Goal: Entertainment & Leisure: Consume media (video, audio)

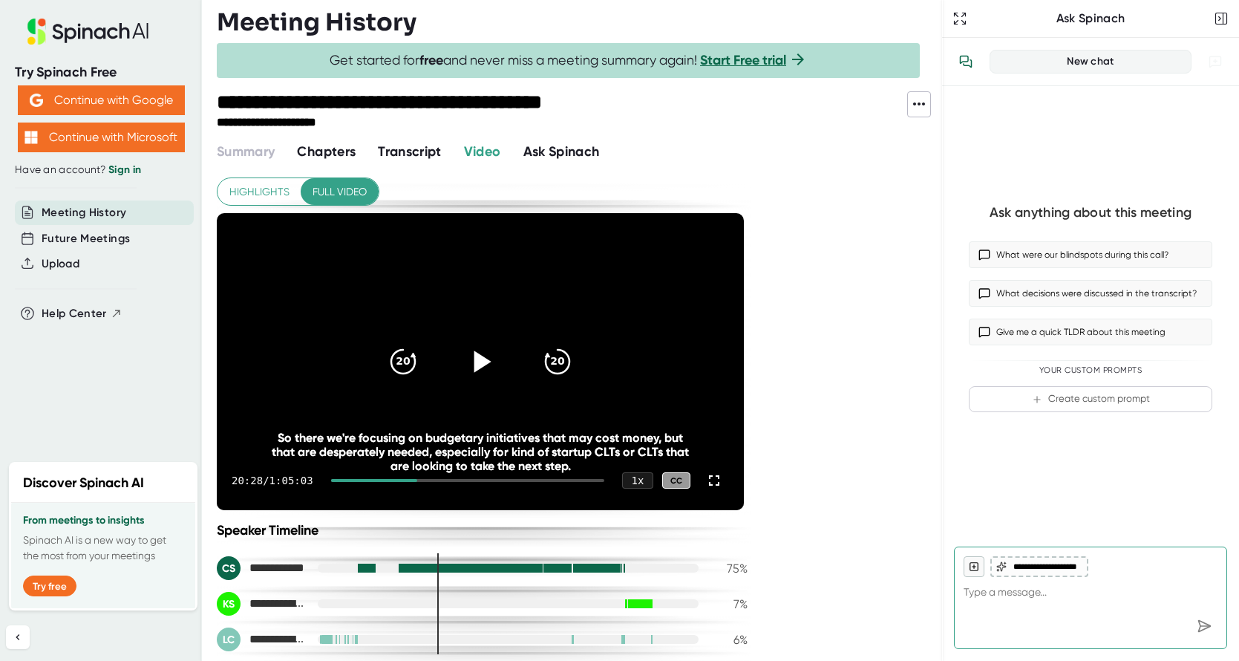
click at [475, 362] on icon at bounding box center [482, 361] width 17 height 22
